Goal: Information Seeking & Learning: Learn about a topic

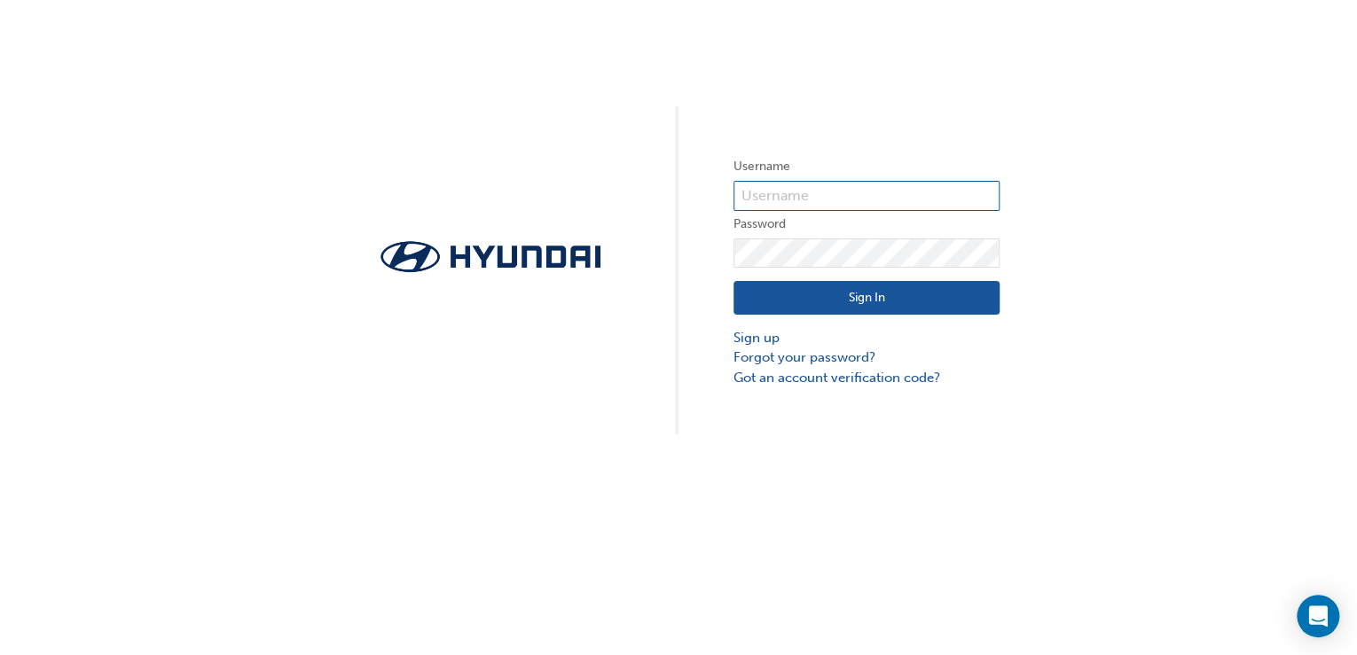
type input "33931"
click at [855, 302] on button "Sign In" at bounding box center [866, 298] width 266 height 34
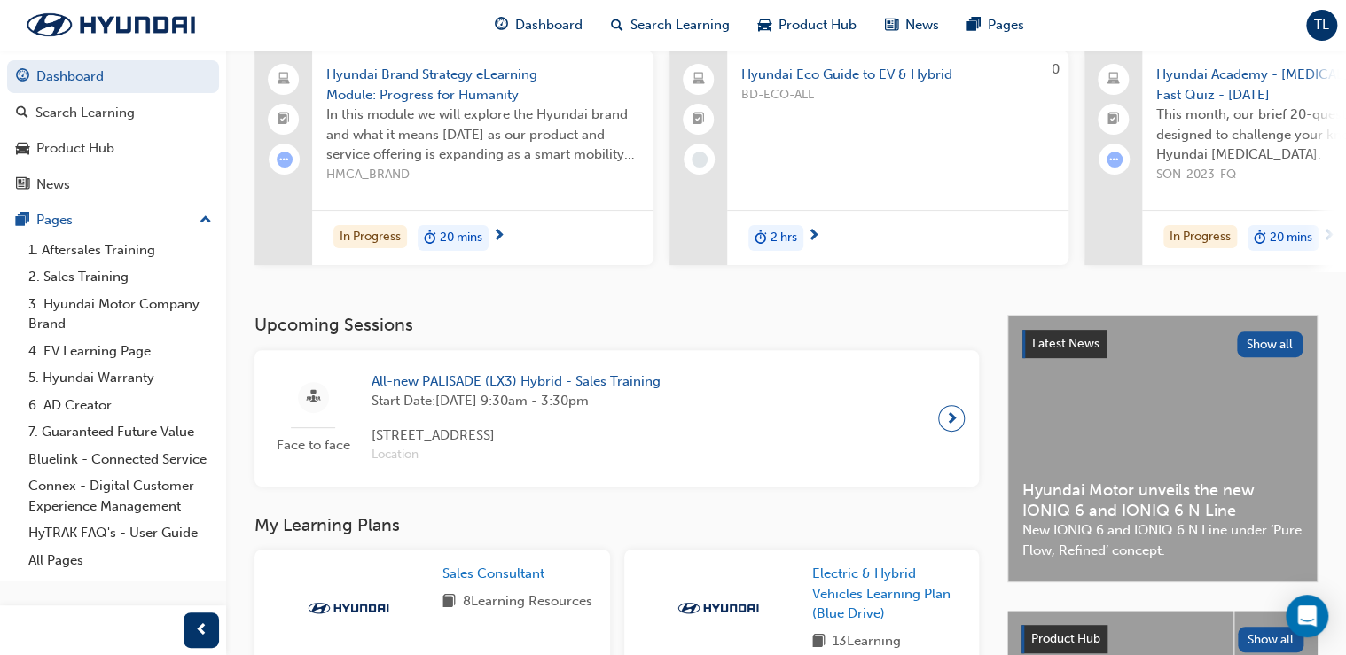
scroll to position [142, 0]
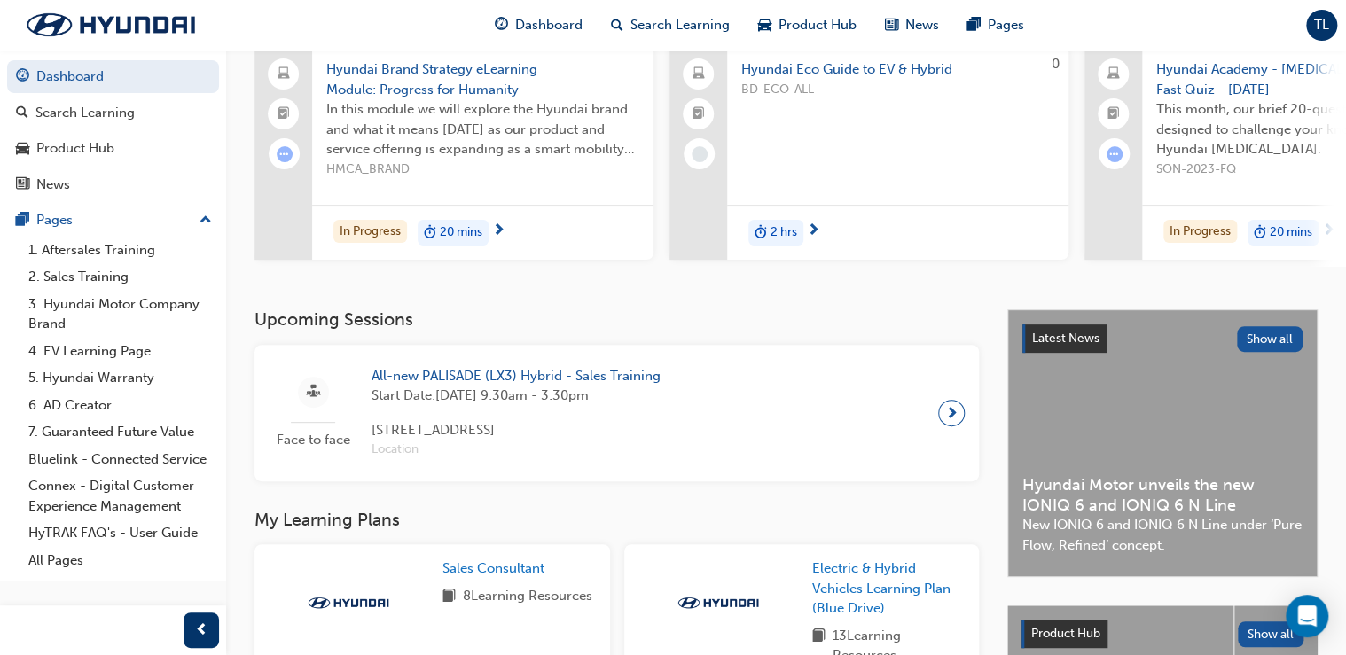
click at [954, 425] on span "next-icon" at bounding box center [951, 413] width 13 height 25
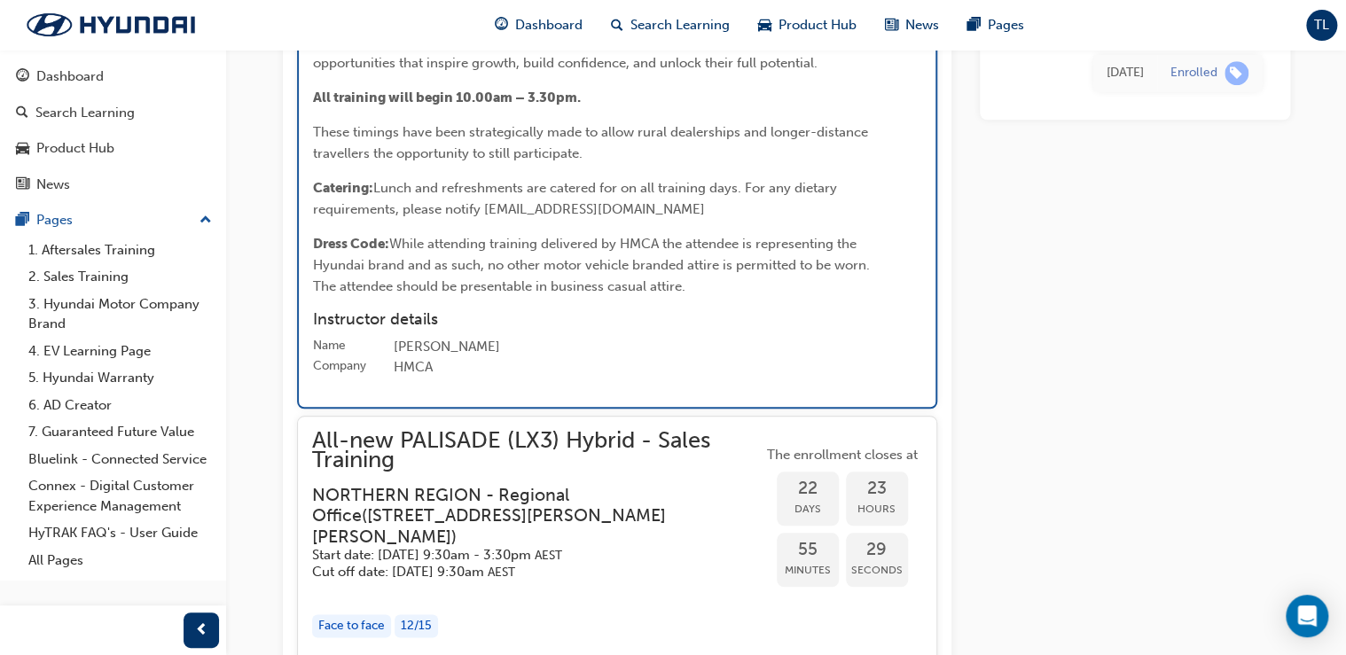
scroll to position [4044, 0]
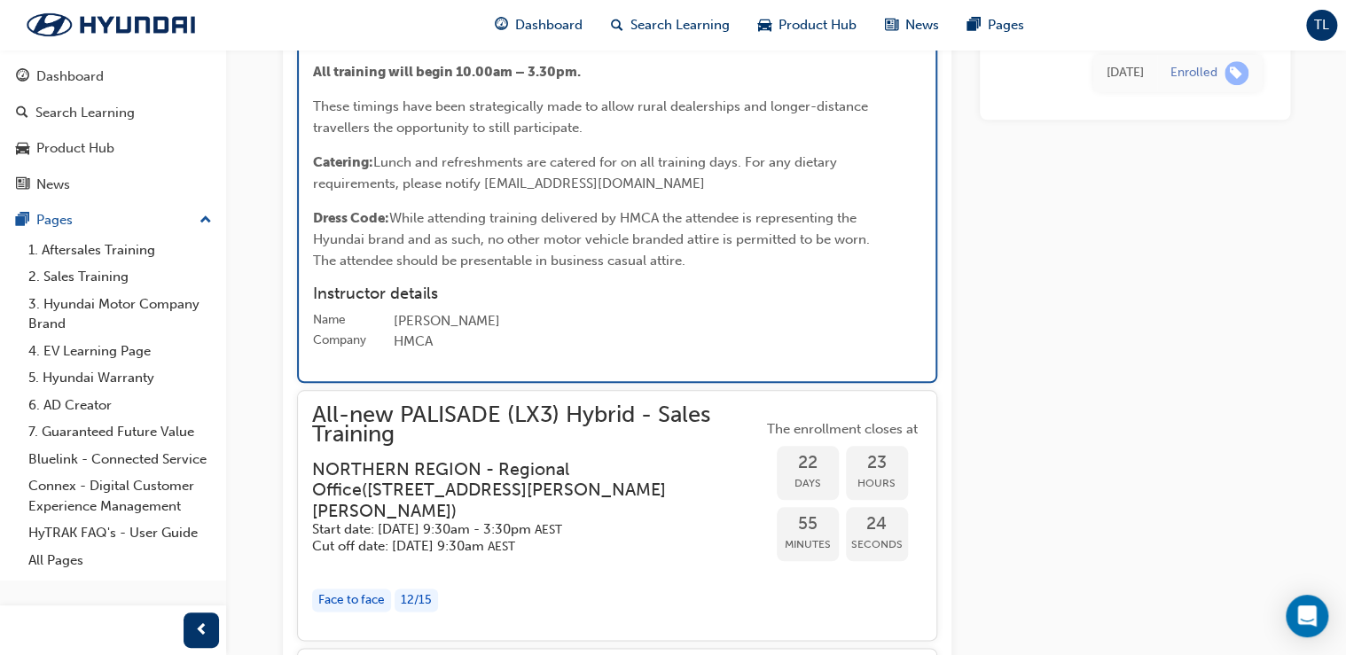
drag, startPoint x: 494, startPoint y: 341, endPoint x: 819, endPoint y: 317, distance: 326.3
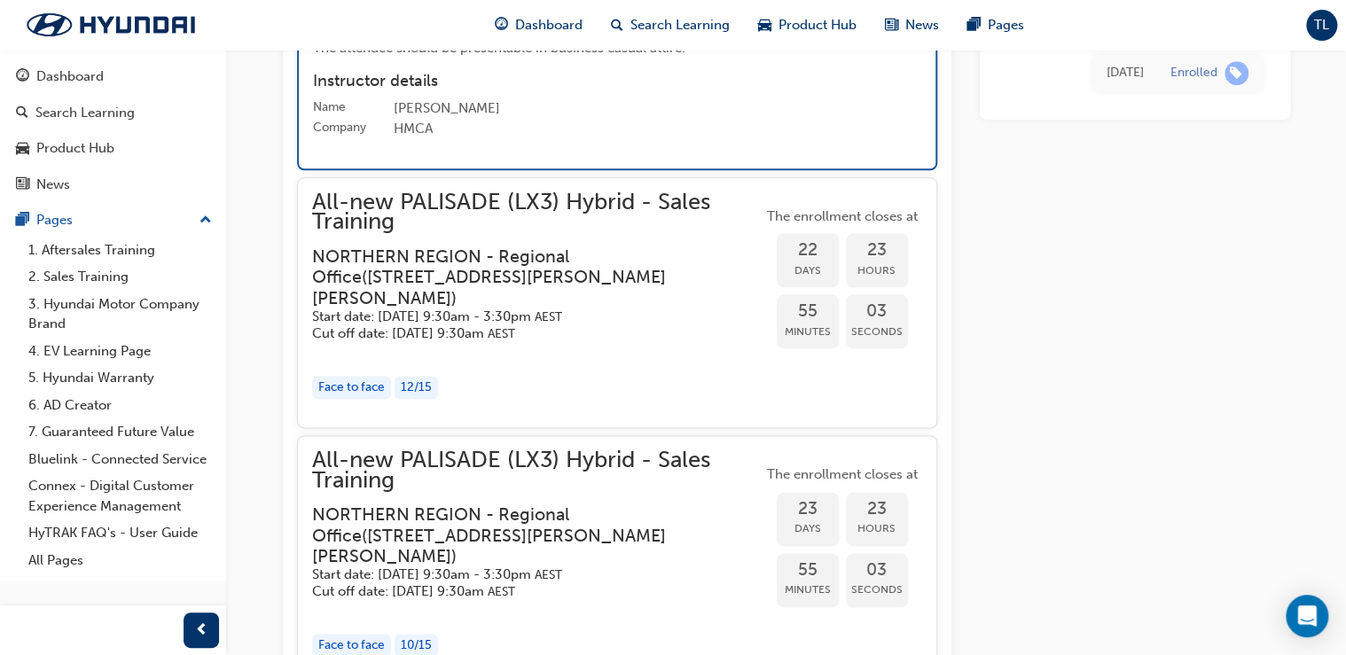
scroll to position [4186, 0]
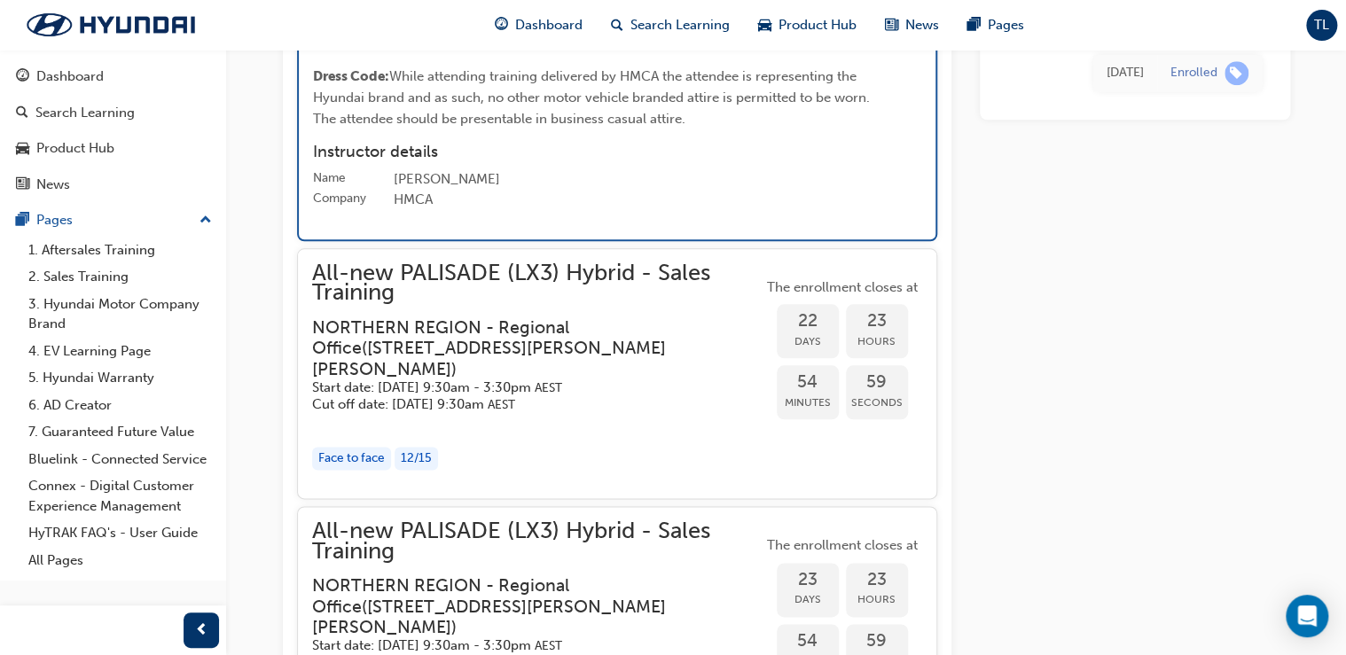
drag, startPoint x: 645, startPoint y: 396, endPoint x: 665, endPoint y: 438, distance: 46.4
click at [665, 191] on div "[PERSON_NAME]" at bounding box center [658, 179] width 528 height 21
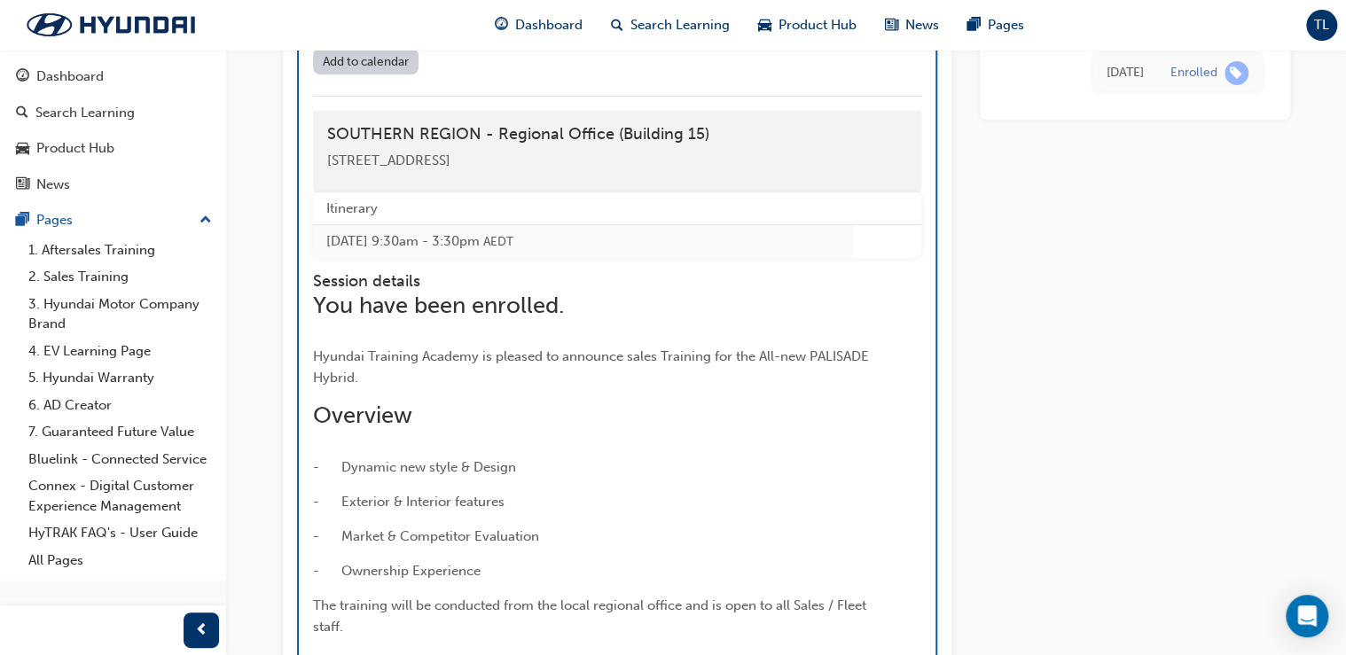
scroll to position [3405, 0]
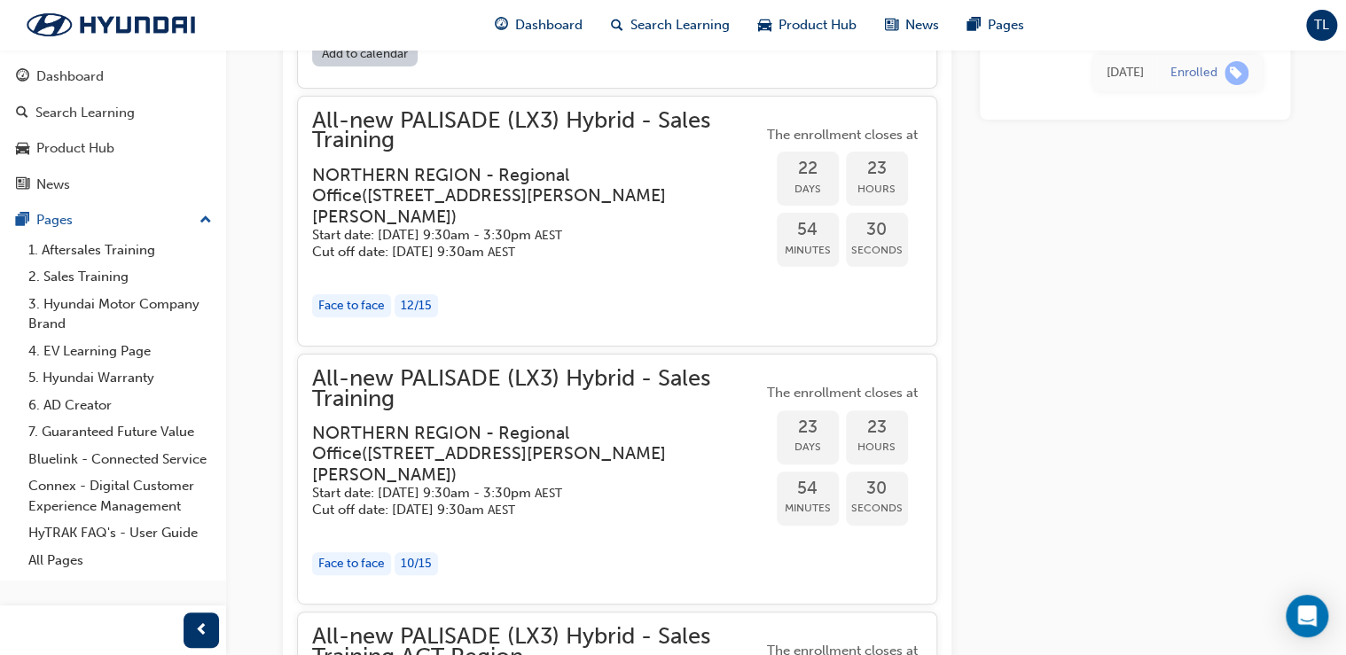
scroll to position [3334, 0]
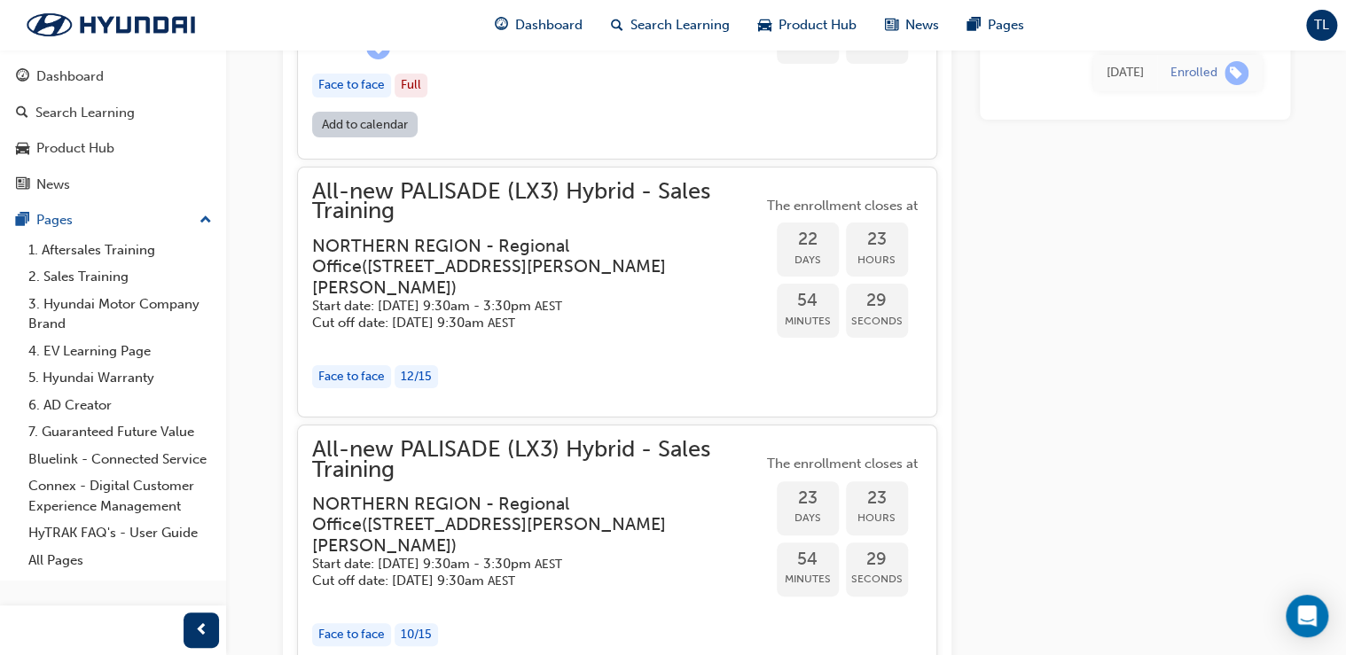
click at [537, 111] on div "All-new PALISADE (LX3) Hybrid - Sales Training SOUTHERN REGION - Regional Offic…" at bounding box center [537, 9] width 450 height 204
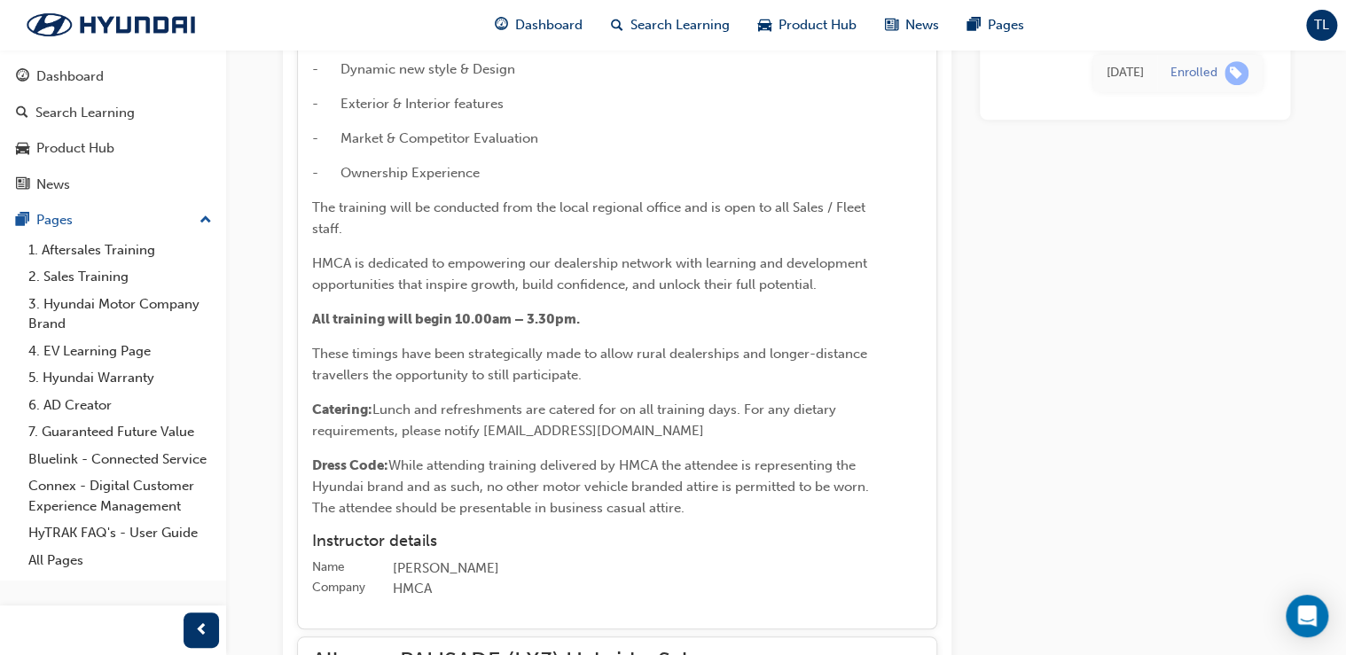
scroll to position [3831, 0]
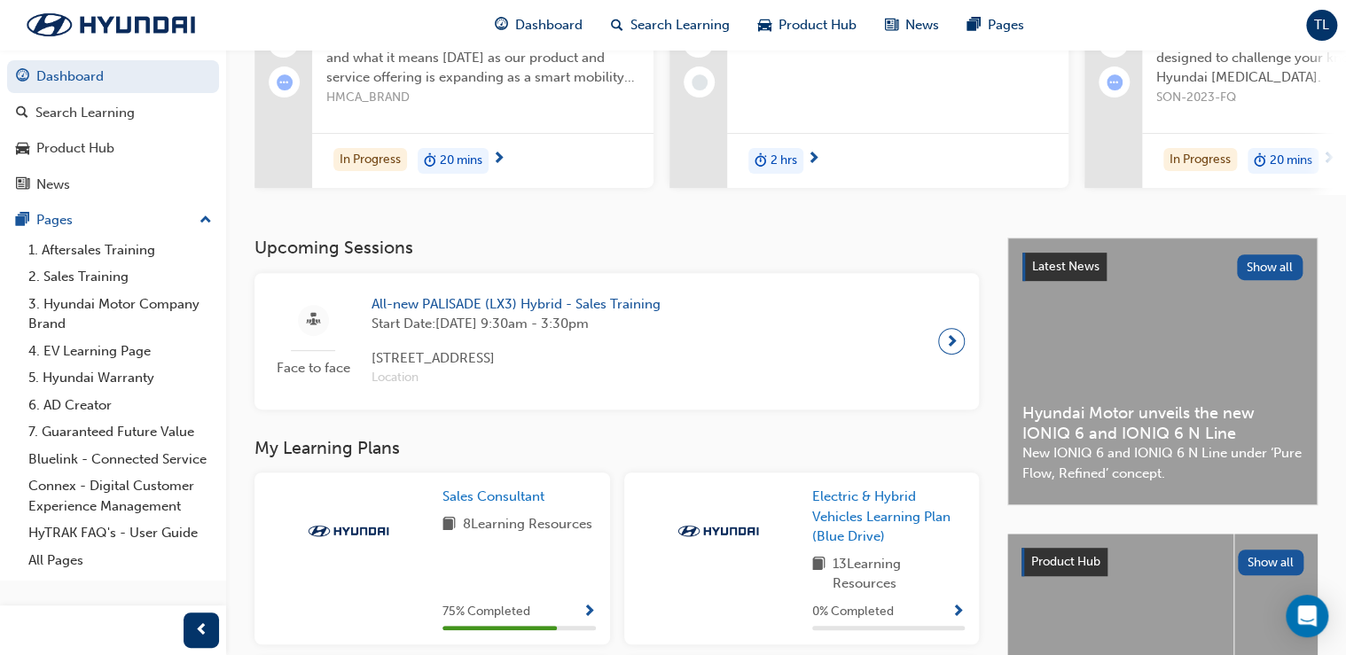
scroll to position [213, 0]
click at [950, 347] on span "next-icon" at bounding box center [951, 342] width 13 height 25
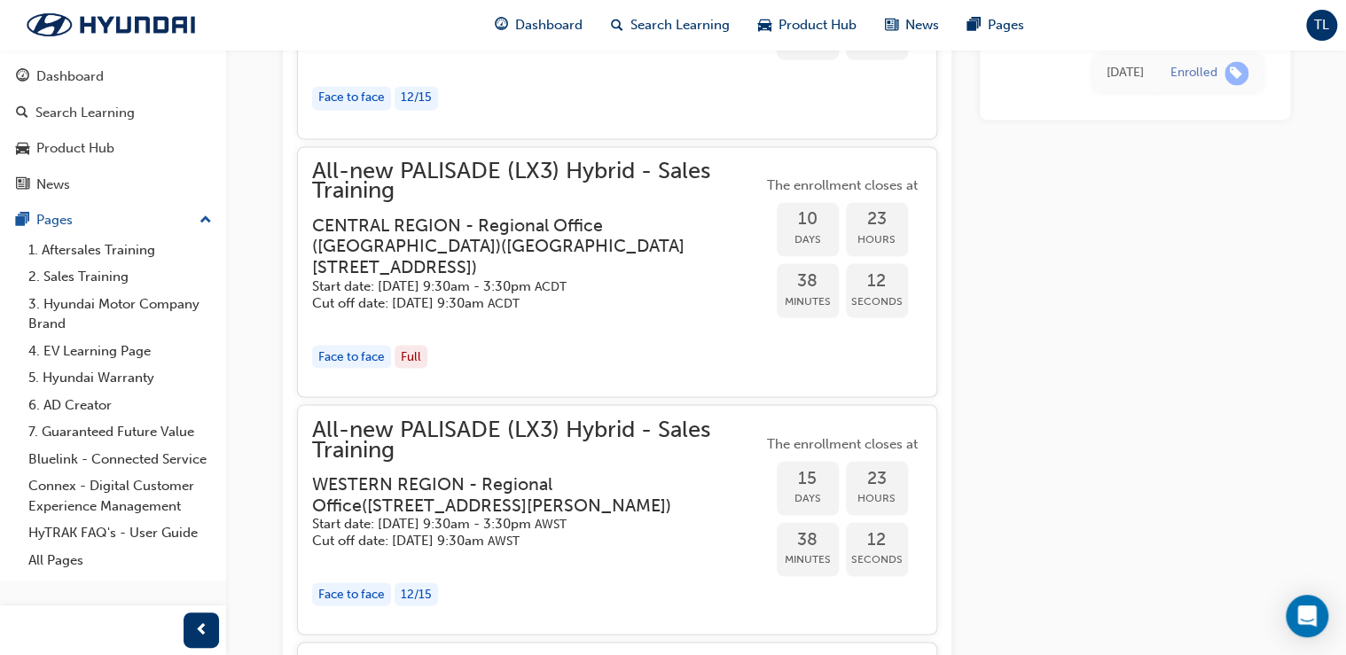
scroll to position [1419, 0]
